Goal: Information Seeking & Learning: Understand process/instructions

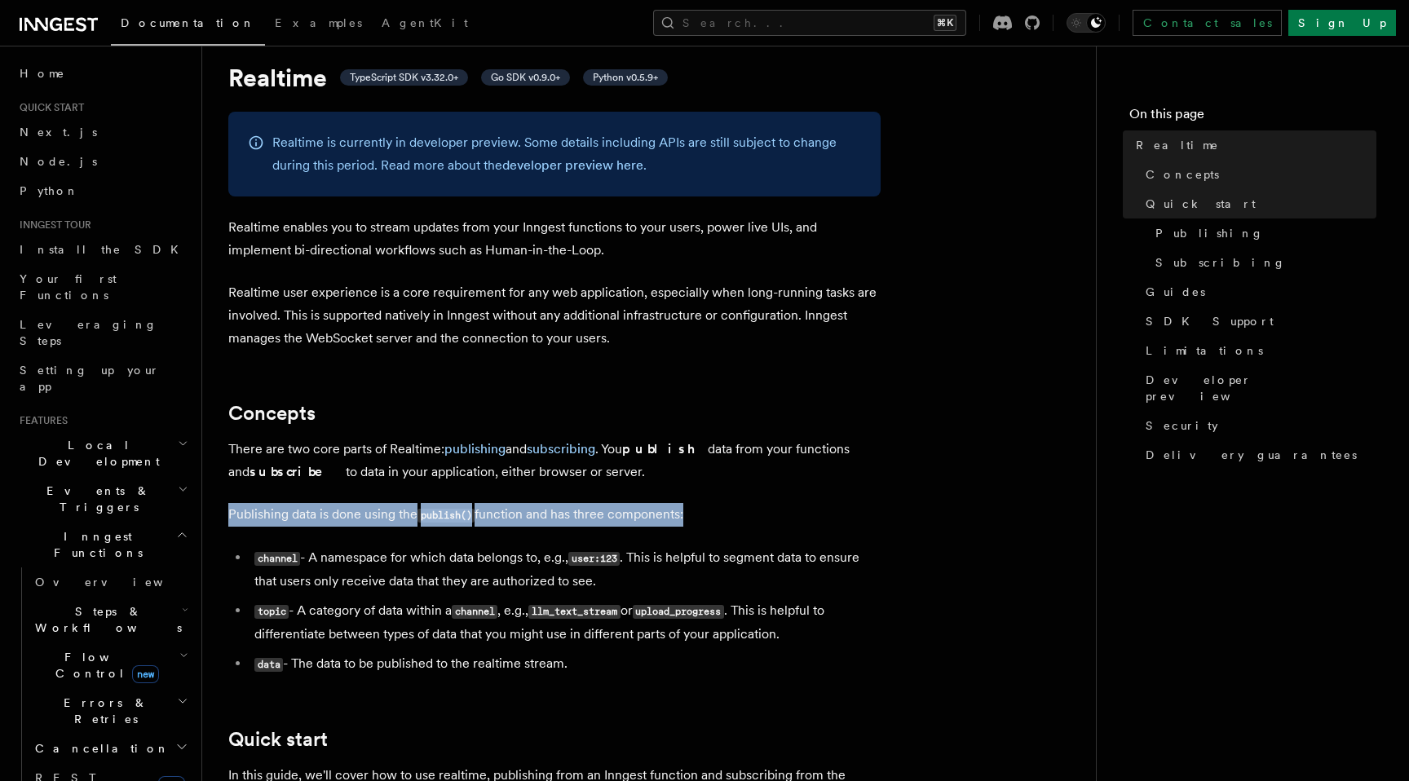
scroll to position [46, 0]
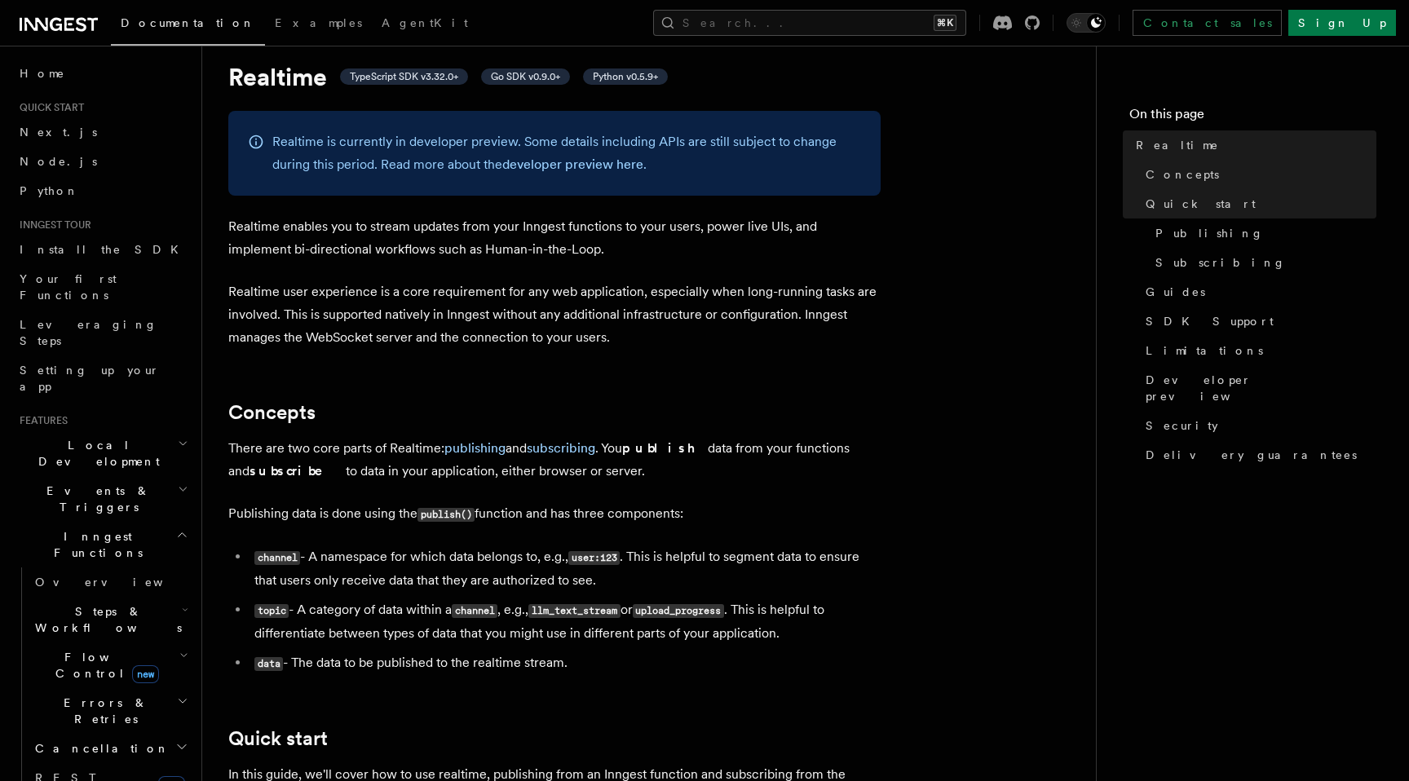
click at [650, 608] on li "topic - A category of data within a channel , e.g., llm_text_stream or upload_p…" at bounding box center [565, 621] width 631 height 46
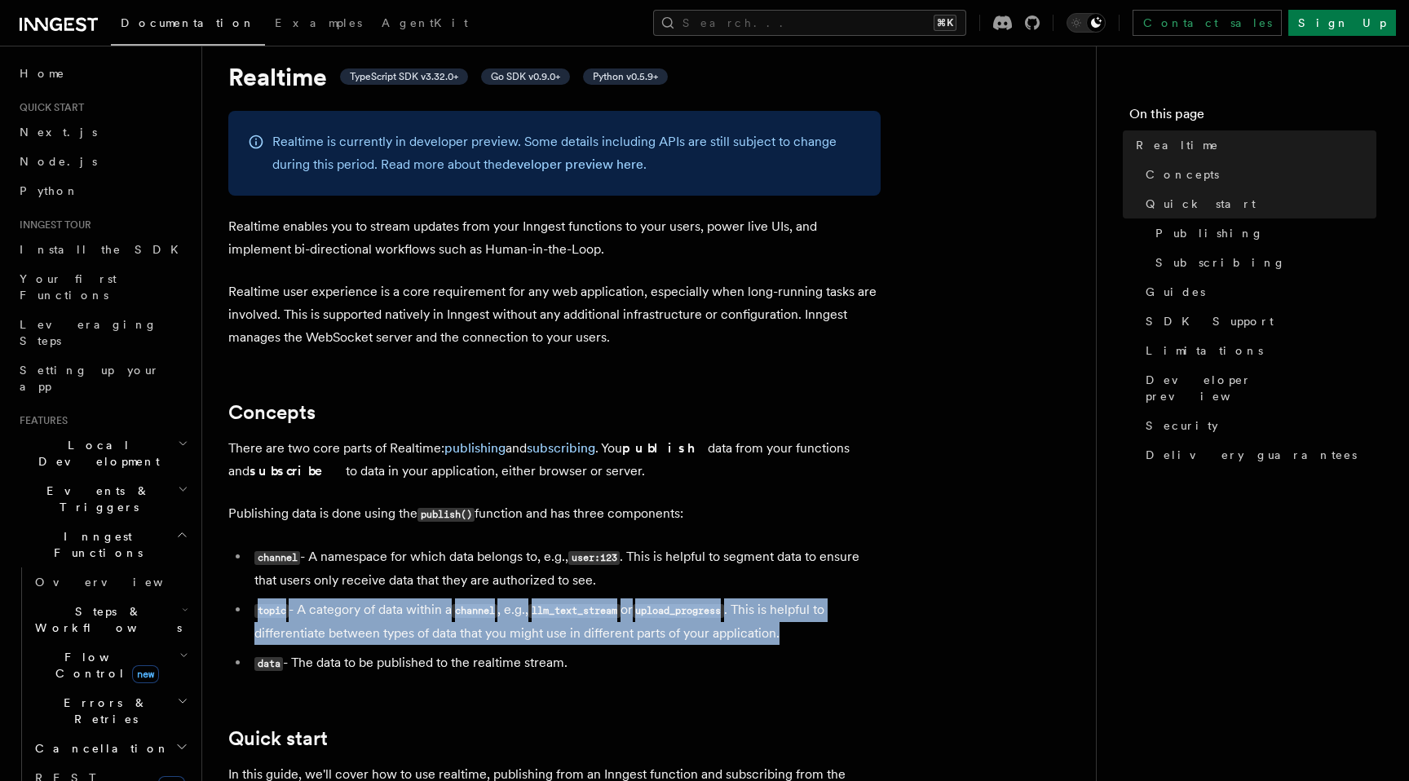
click at [650, 608] on li "topic - A category of data within a channel , e.g., llm_text_stream or upload_p…" at bounding box center [565, 621] width 631 height 46
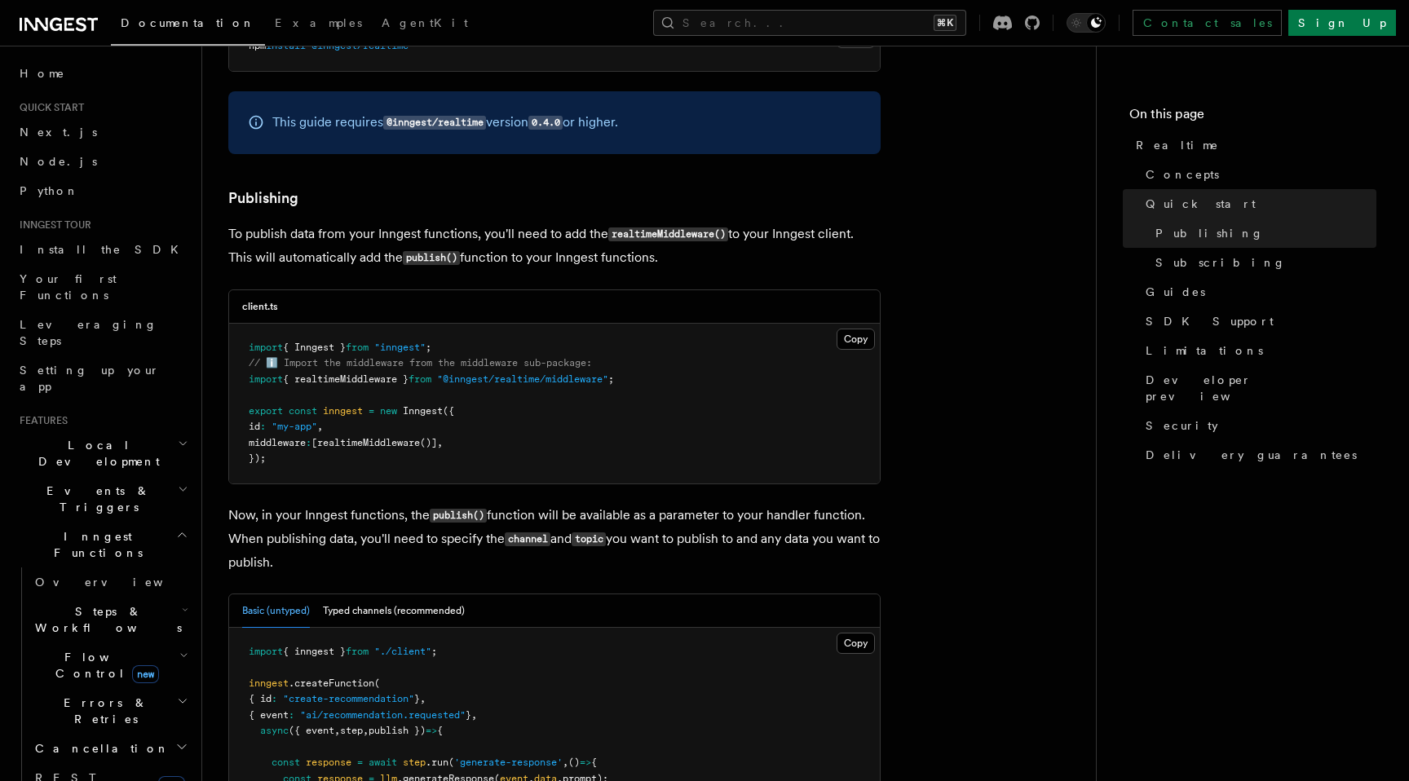
scroll to position [955, 0]
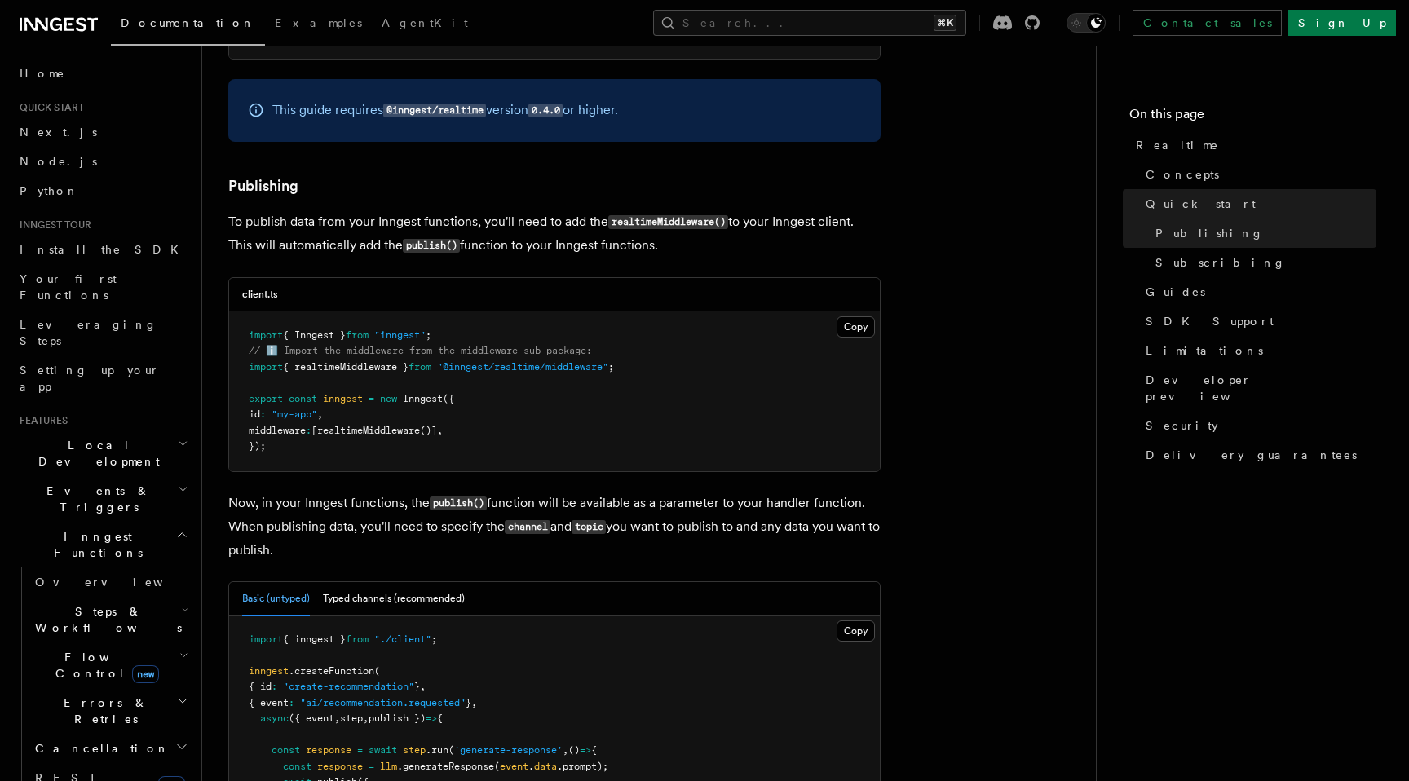
click at [680, 529] on p "Now, in your Inngest functions, the publish() function will be available as a p…" at bounding box center [554, 527] width 652 height 70
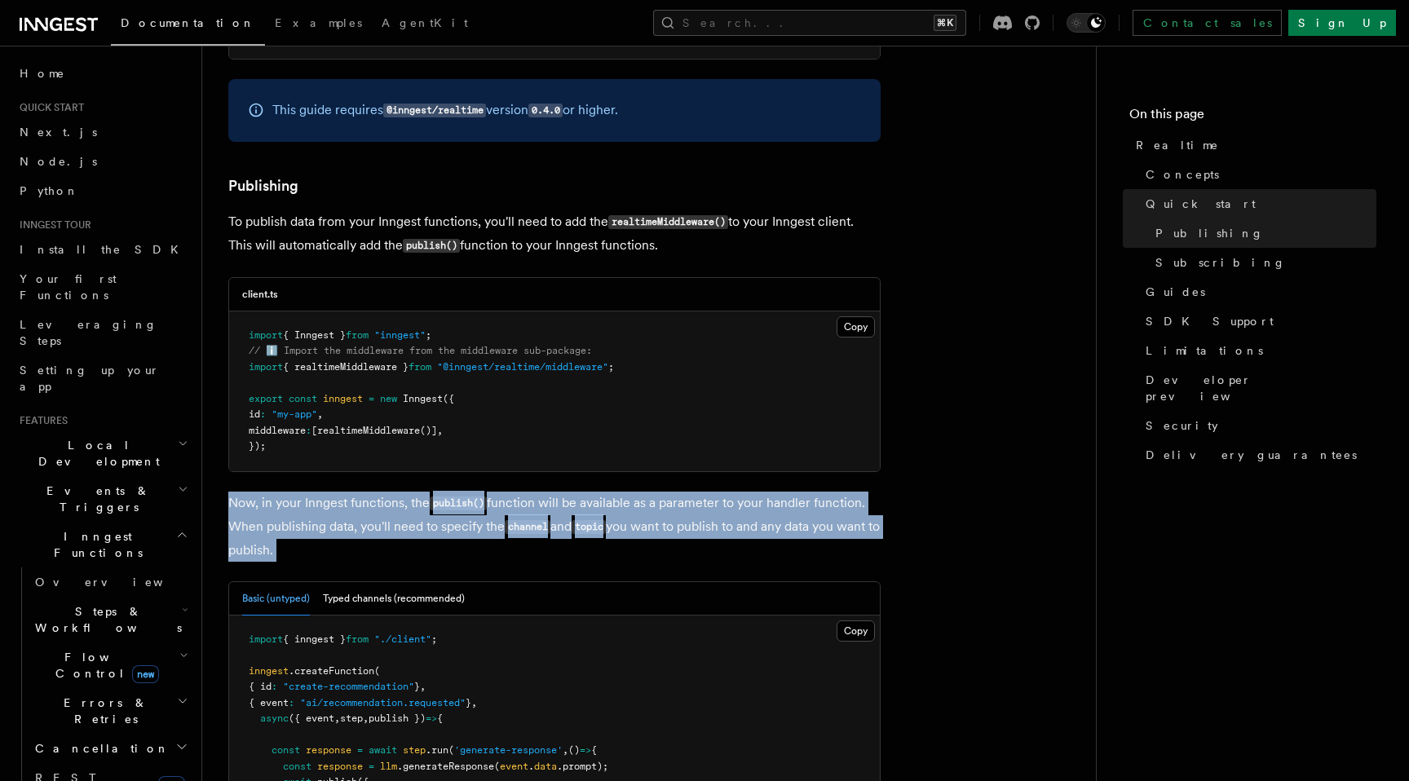
click at [684, 541] on p "Now, in your Inngest functions, the publish() function will be available as a p…" at bounding box center [554, 527] width 652 height 70
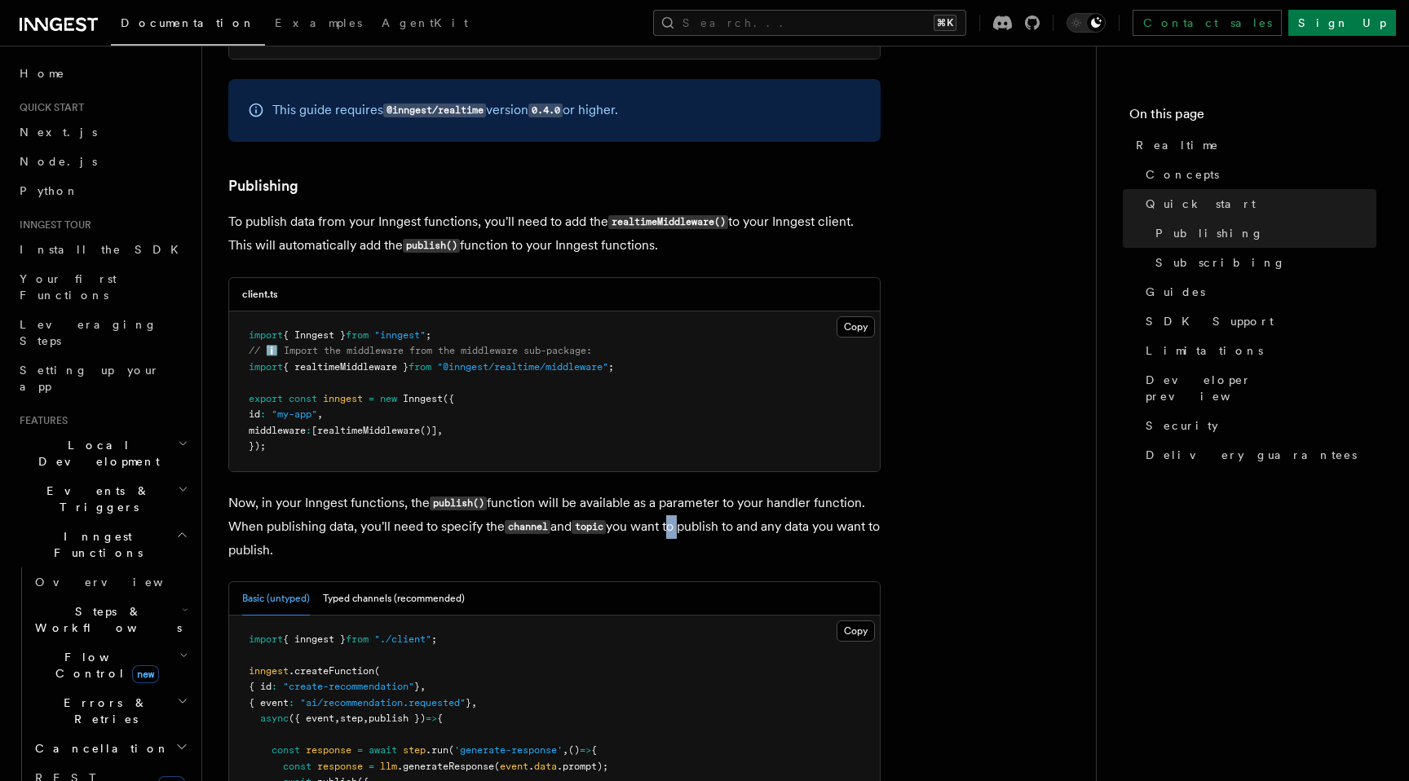
click at [684, 541] on p "Now, in your Inngest functions, the publish() function will be available as a p…" at bounding box center [554, 527] width 652 height 70
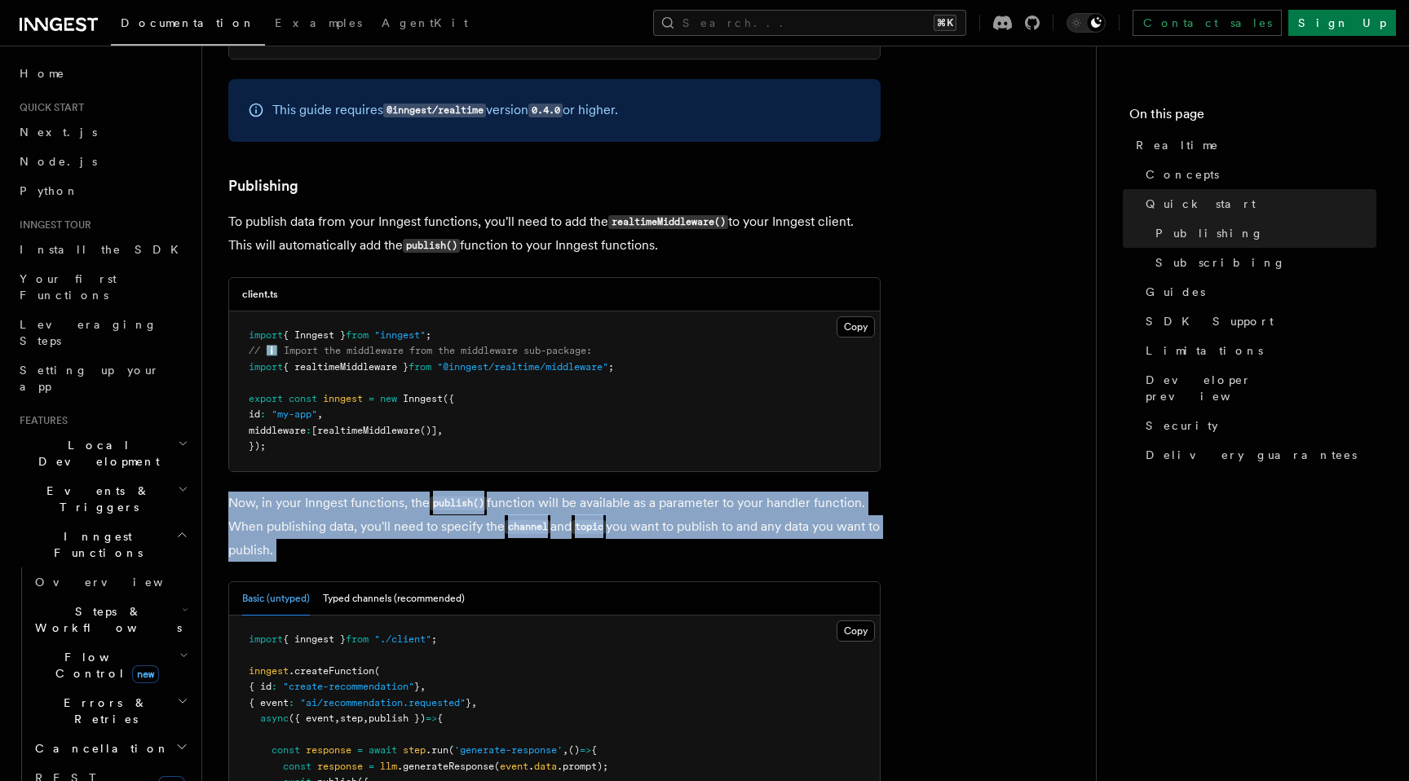
click at [684, 541] on p "Now, in your Inngest functions, the publish() function will be available as a p…" at bounding box center [554, 527] width 652 height 70
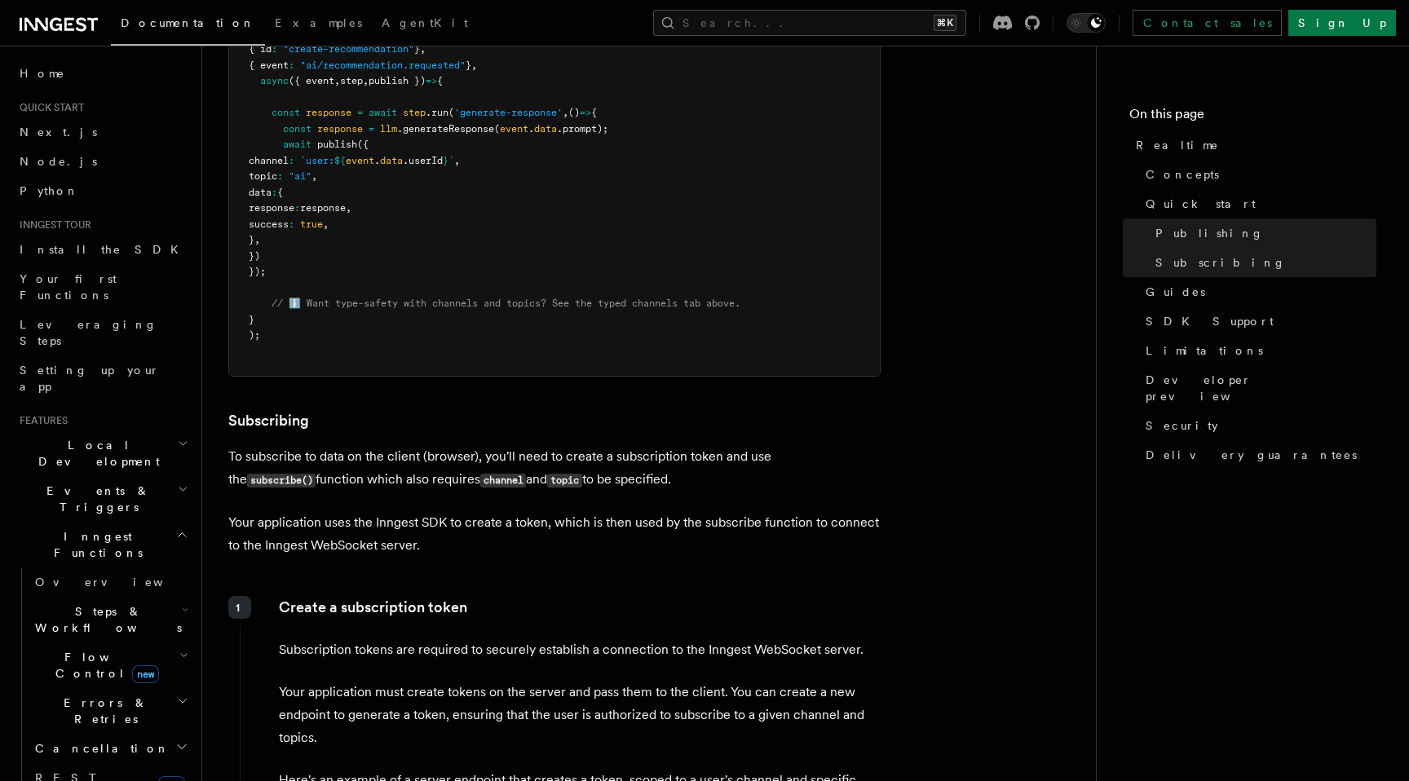
scroll to position [1671, 0]
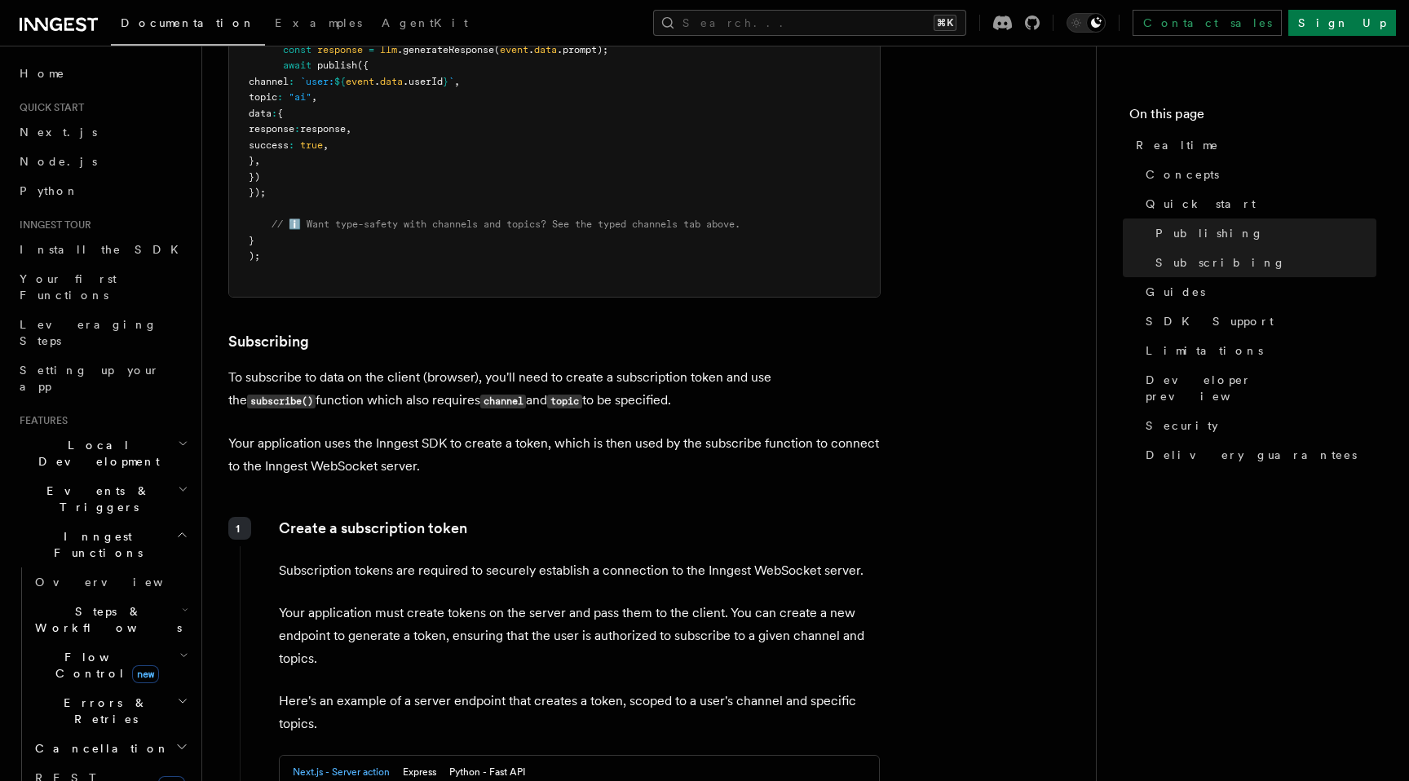
click at [619, 413] on p "To subscribe to data on the client (browser), you'll need to create a subscript…" at bounding box center [554, 389] width 652 height 46
click at [615, 463] on p "Your application uses the Inngest SDK to create a token, which is then used by …" at bounding box center [554, 455] width 652 height 46
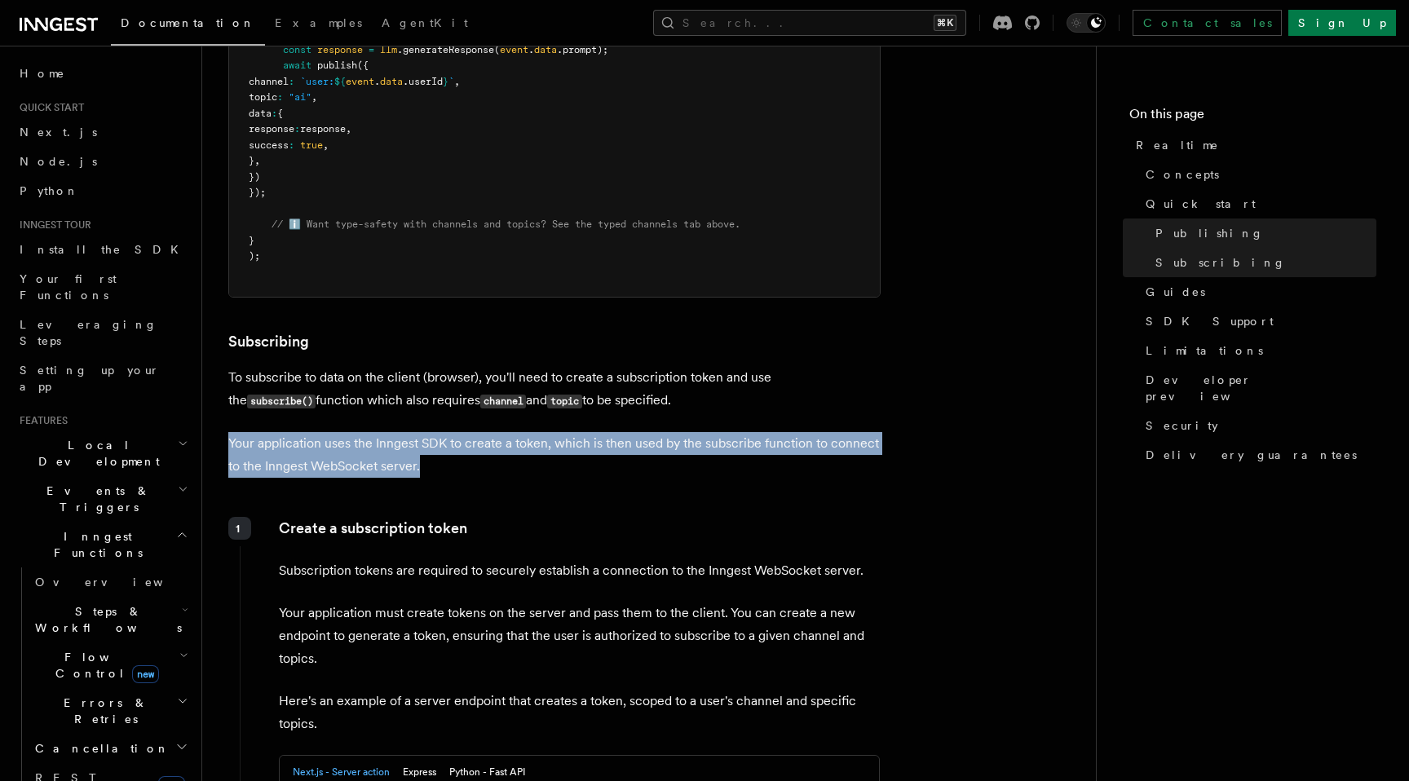
click at [615, 463] on p "Your application uses the Inngest SDK to create a token, which is then used by …" at bounding box center [554, 455] width 652 height 46
click at [615, 478] on p "Your application uses the Inngest SDK to create a token, which is then used by …" at bounding box center [554, 455] width 652 height 46
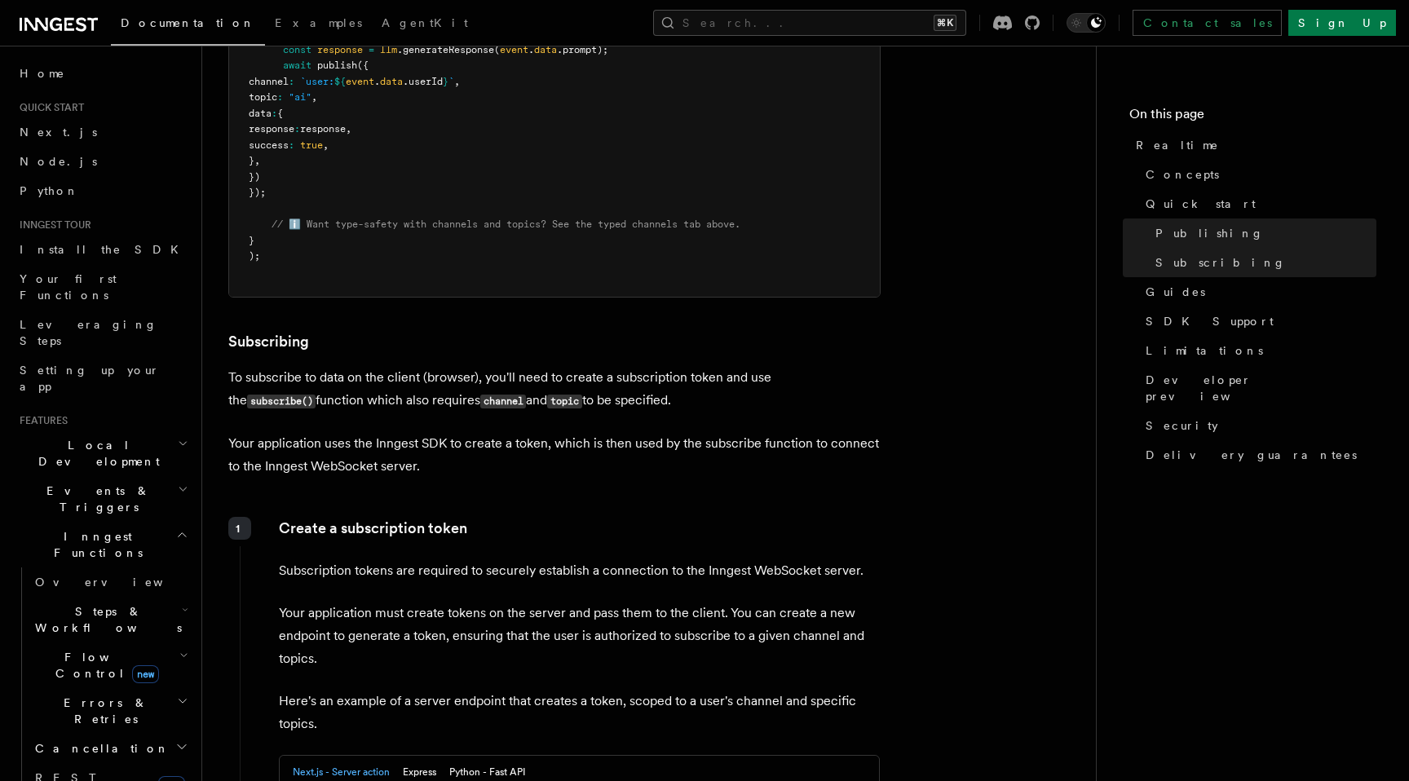
click at [615, 478] on p "Your application uses the Inngest SDK to create a token, which is then used by …" at bounding box center [554, 455] width 652 height 46
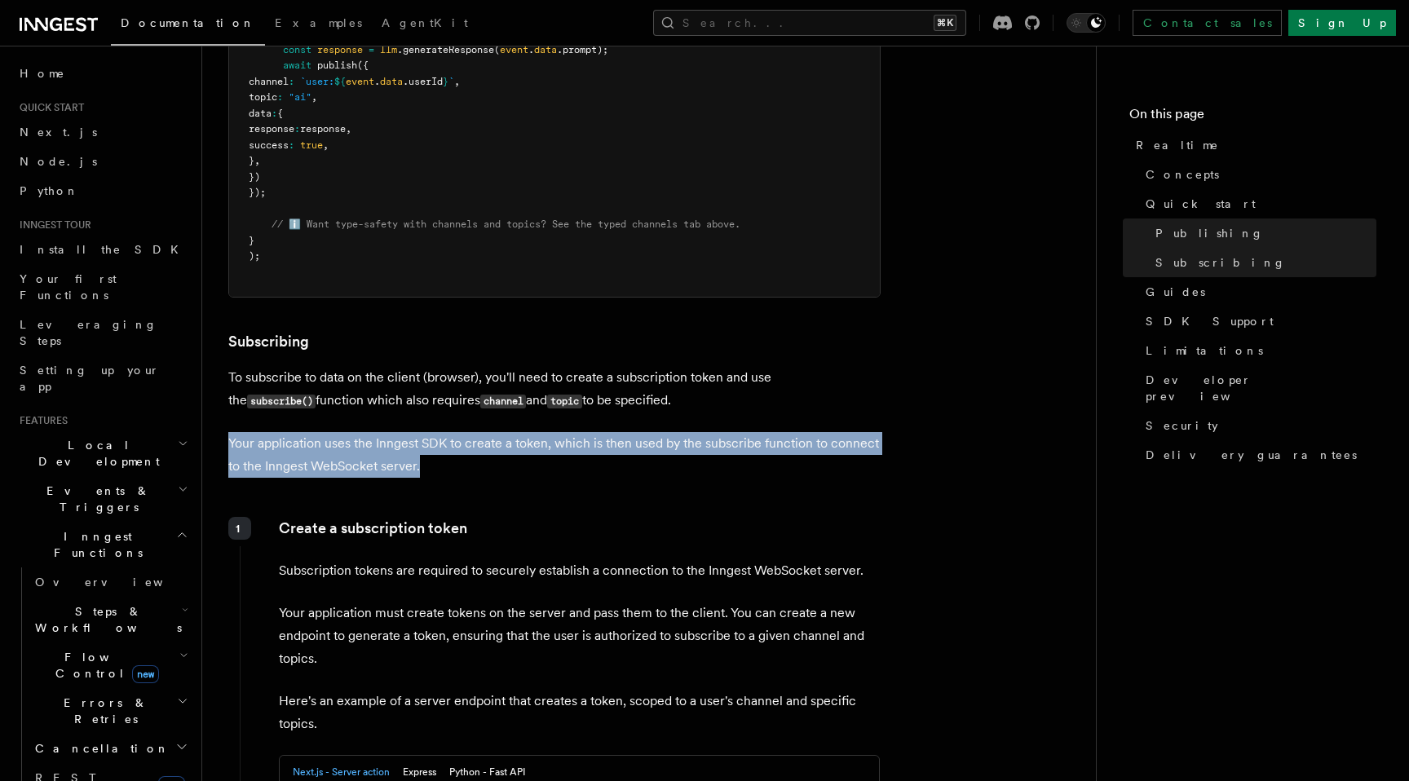
click at [615, 478] on p "Your application uses the Inngest SDK to create a token, which is then used by …" at bounding box center [554, 455] width 652 height 46
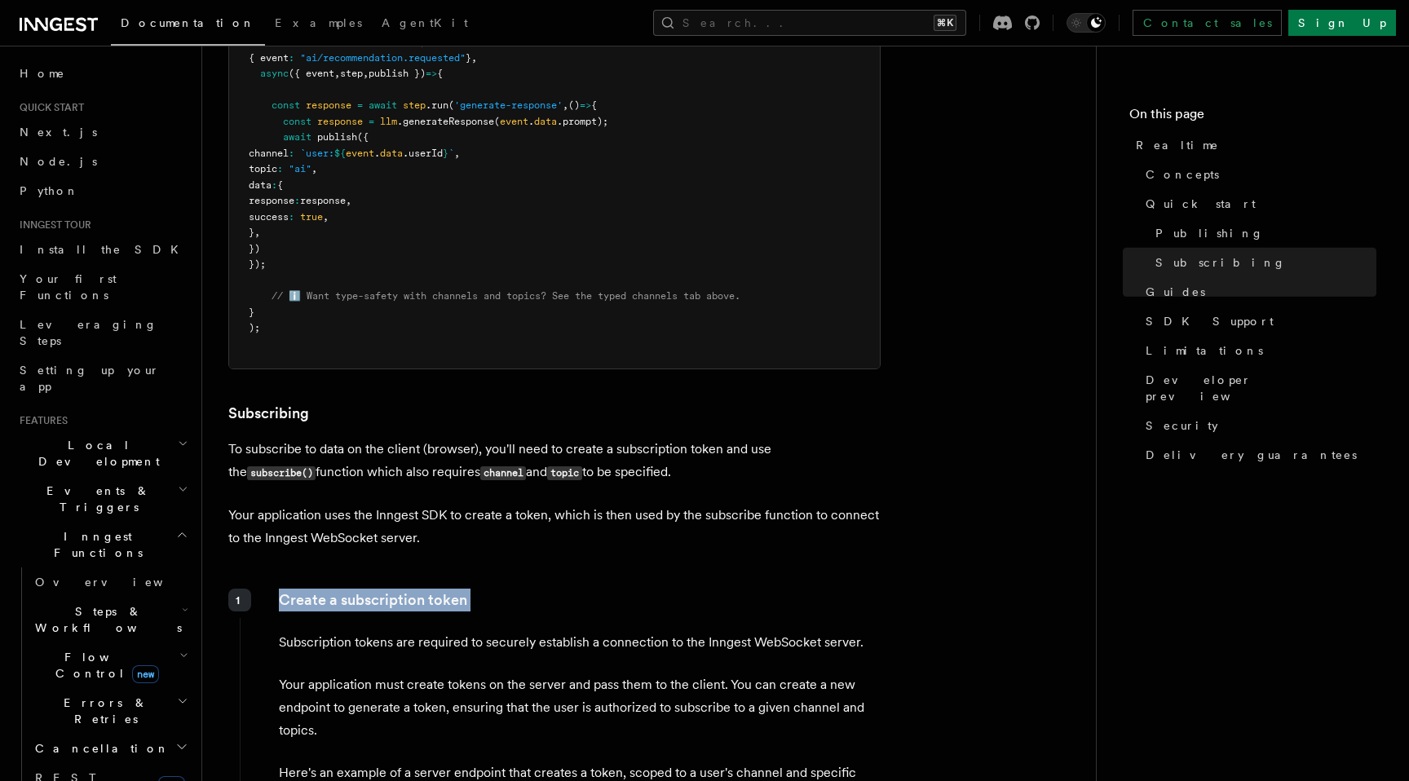
scroll to position [815, 0]
